Goal: Task Accomplishment & Management: Check status

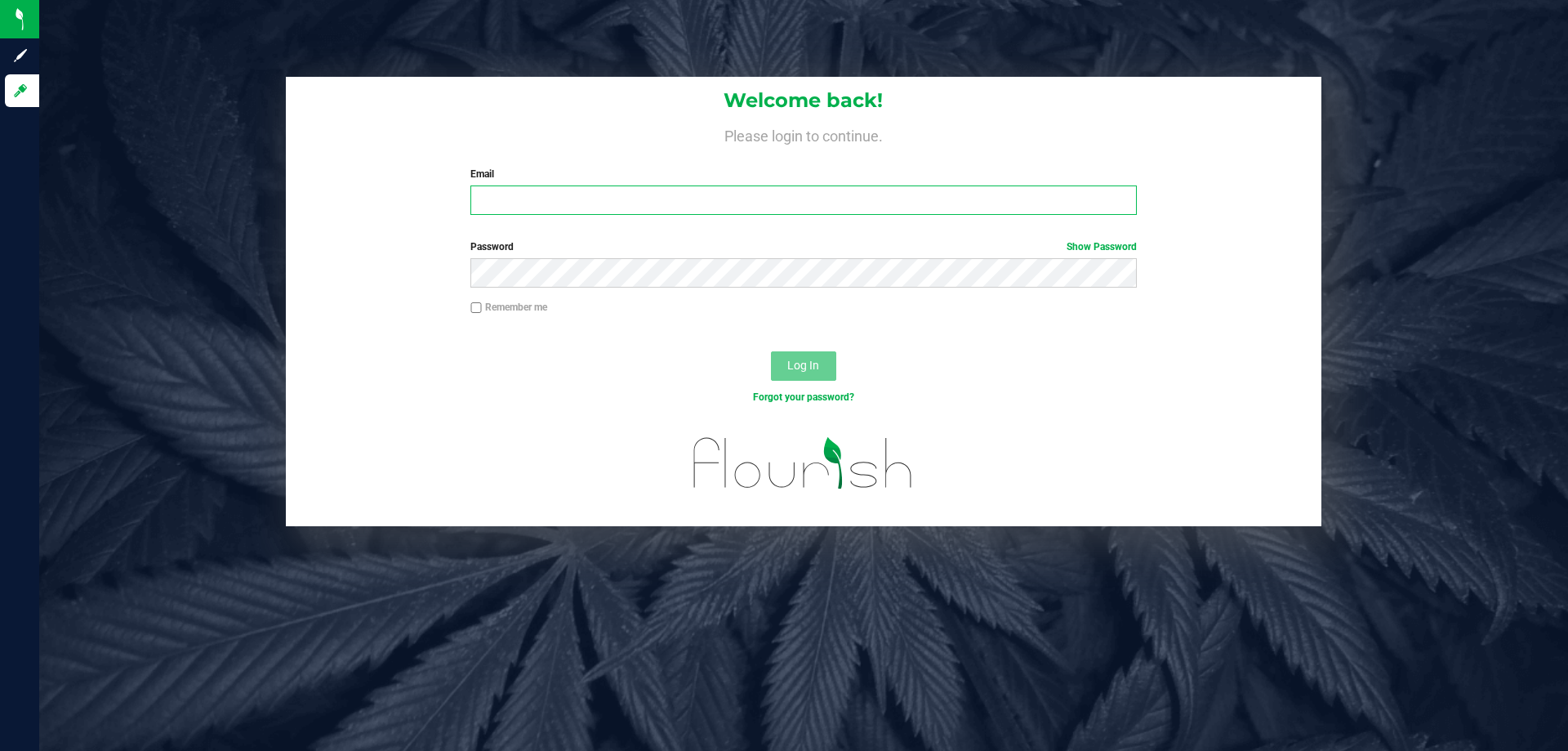
click at [516, 195] on input "Email" at bounding box center [803, 200] width 666 height 29
type input "[EMAIL_ADDRESS][DOMAIN_NAME]"
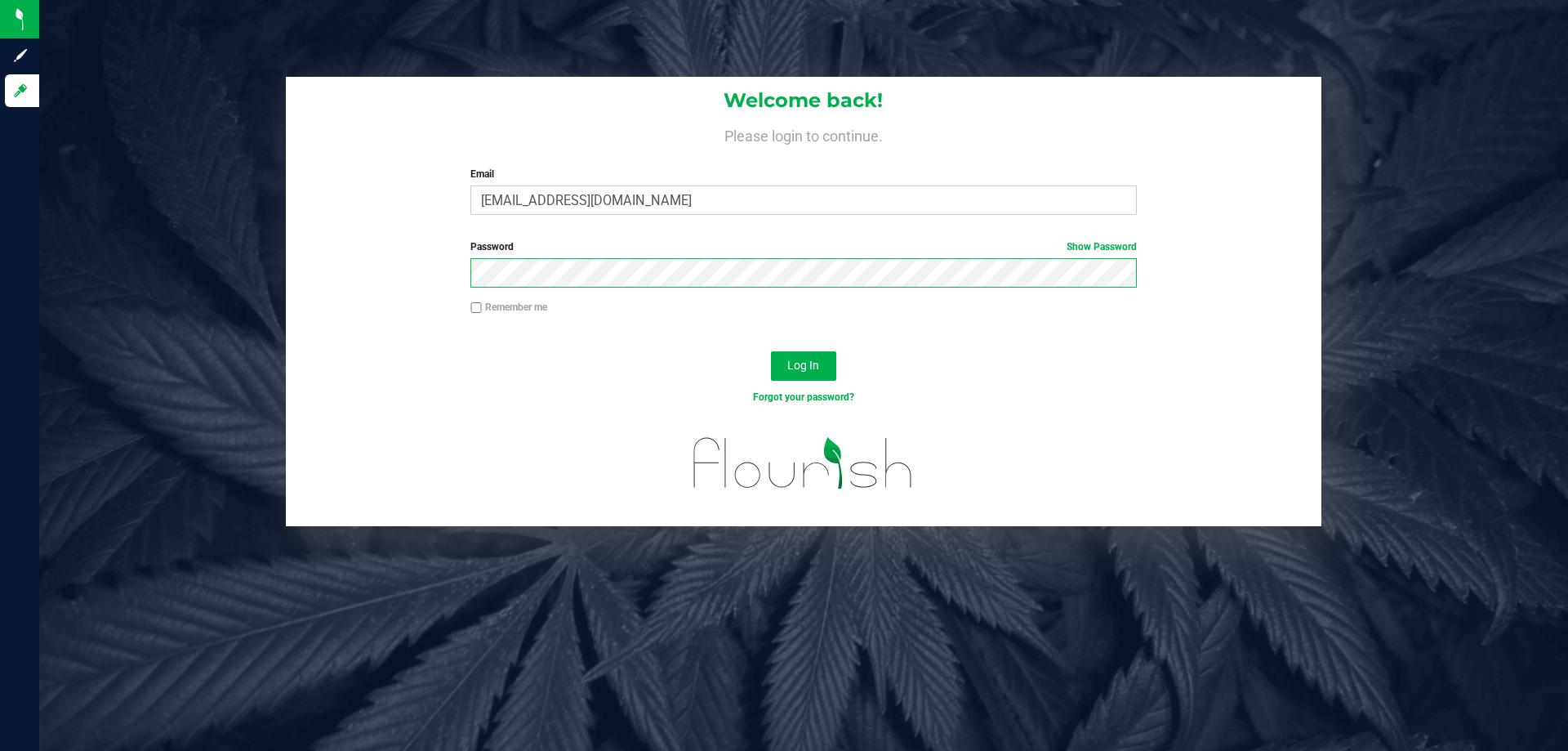
click at [771, 351] on button "Log In" at bounding box center [804, 365] width 66 height 29
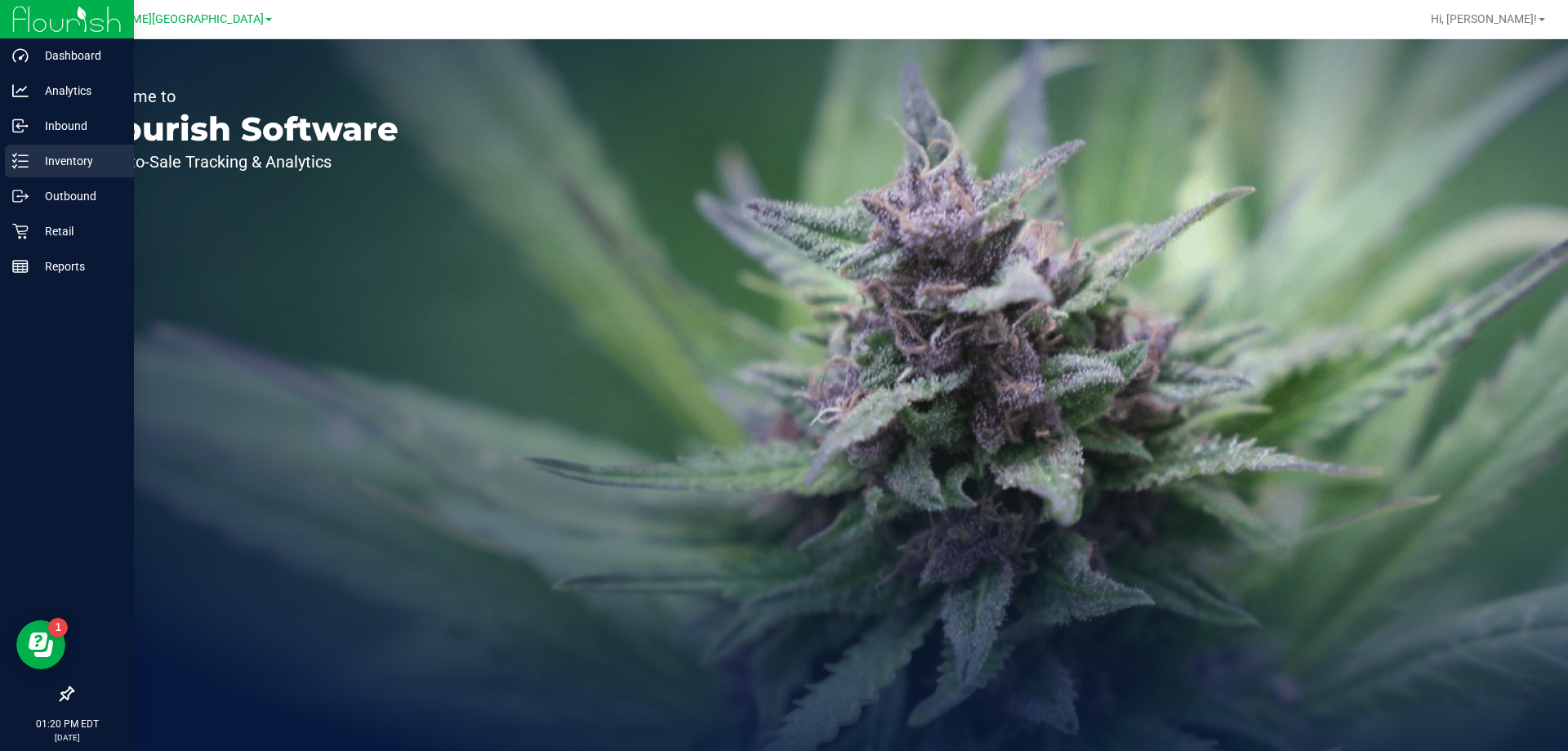
click at [28, 157] on icon at bounding box center [20, 160] width 16 height 16
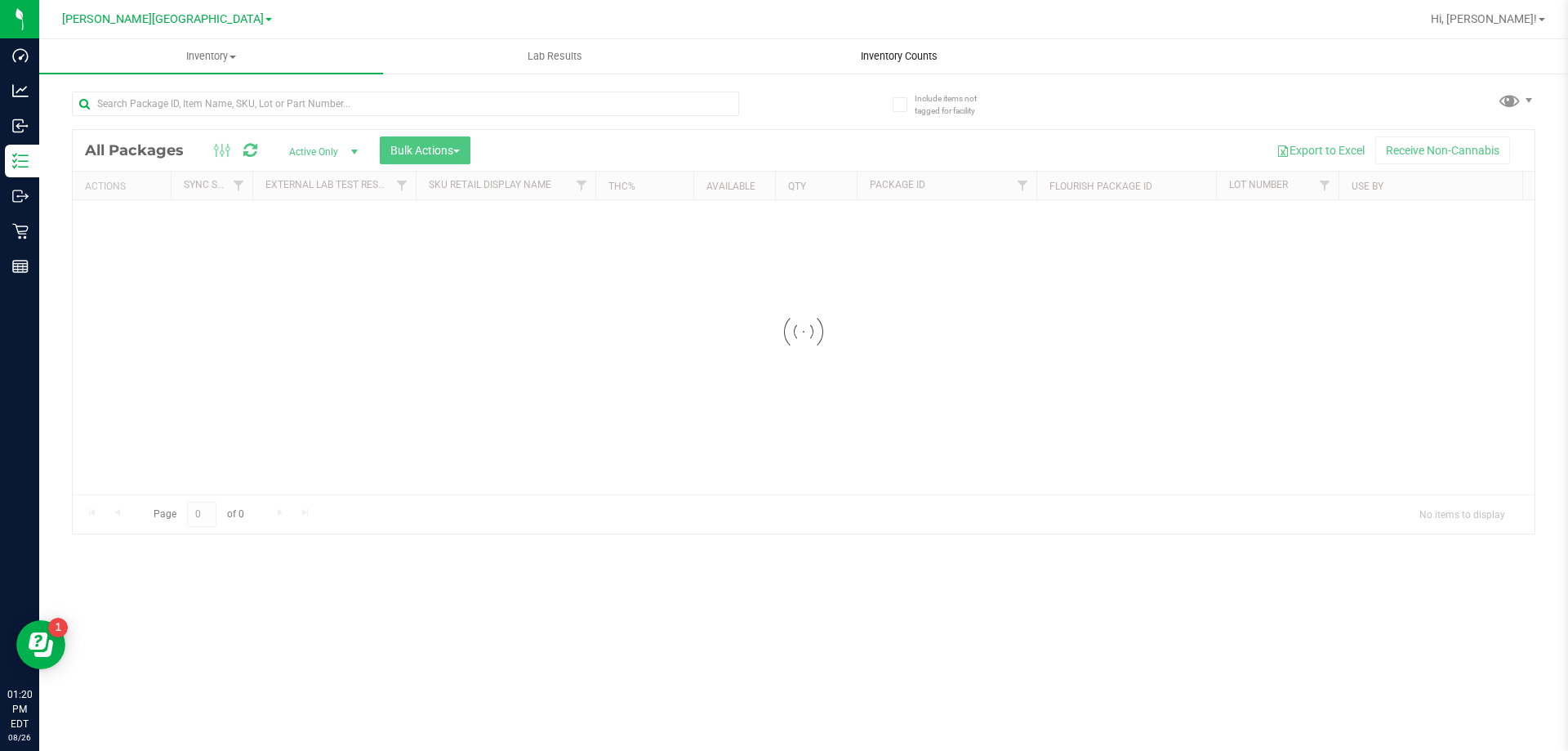
click at [890, 54] on span "Inventory Counts" at bounding box center [899, 56] width 121 height 14
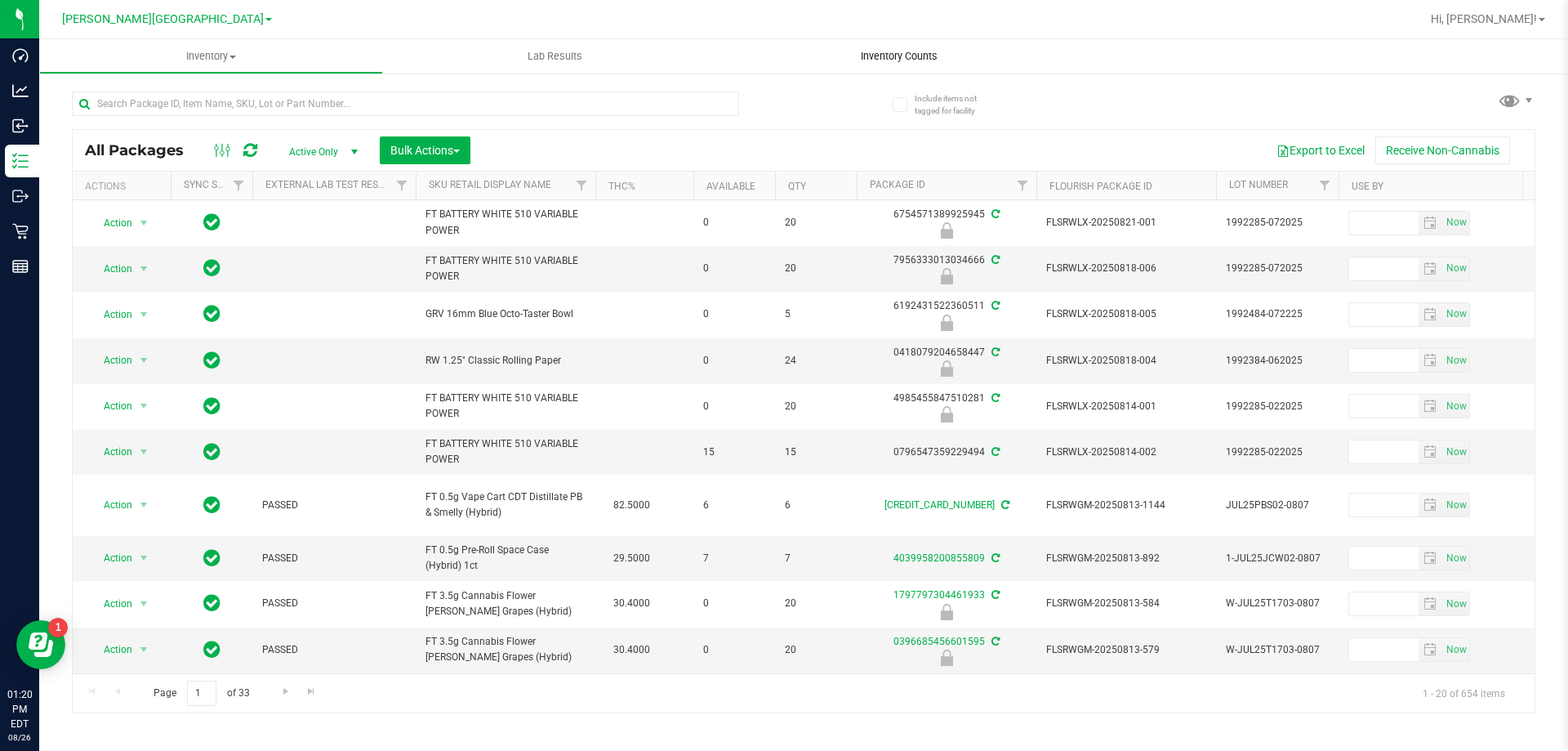
click at [890, 54] on span "Inventory Counts" at bounding box center [899, 56] width 121 height 14
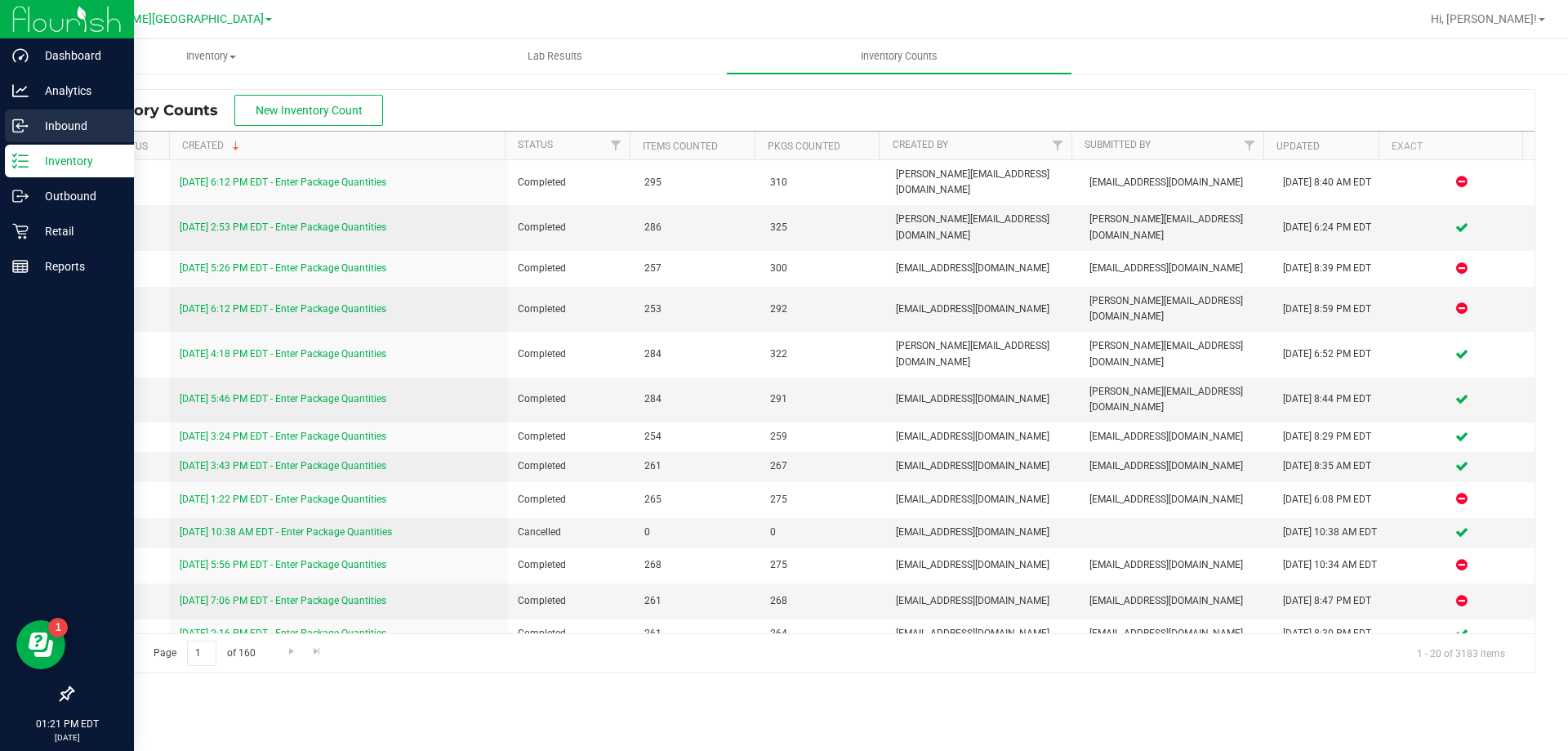
click at [57, 117] on p "Inbound" at bounding box center [77, 125] width 98 height 19
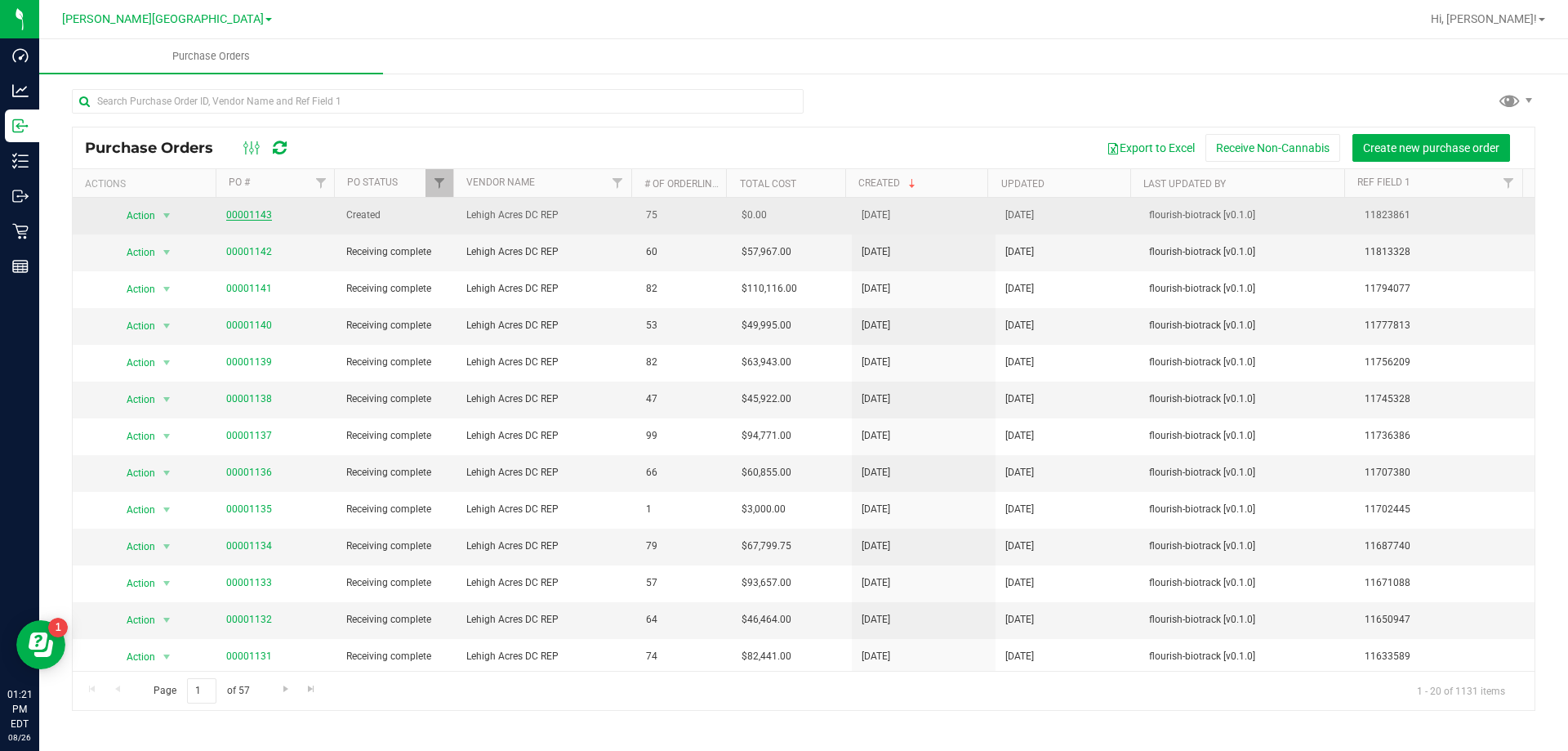
click at [242, 215] on link "00001143" at bounding box center [249, 215] width 45 height 12
